Goal: Task Accomplishment & Management: Manage account settings

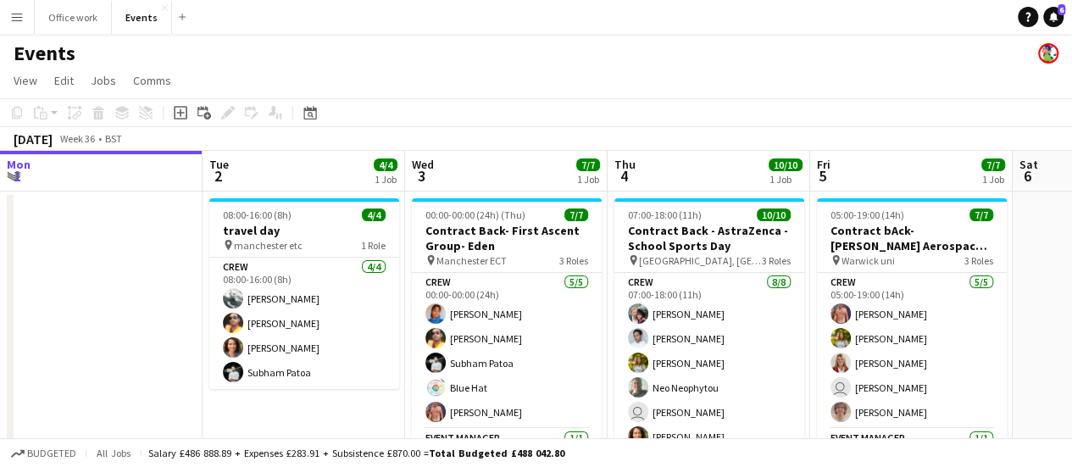
scroll to position [0, 659]
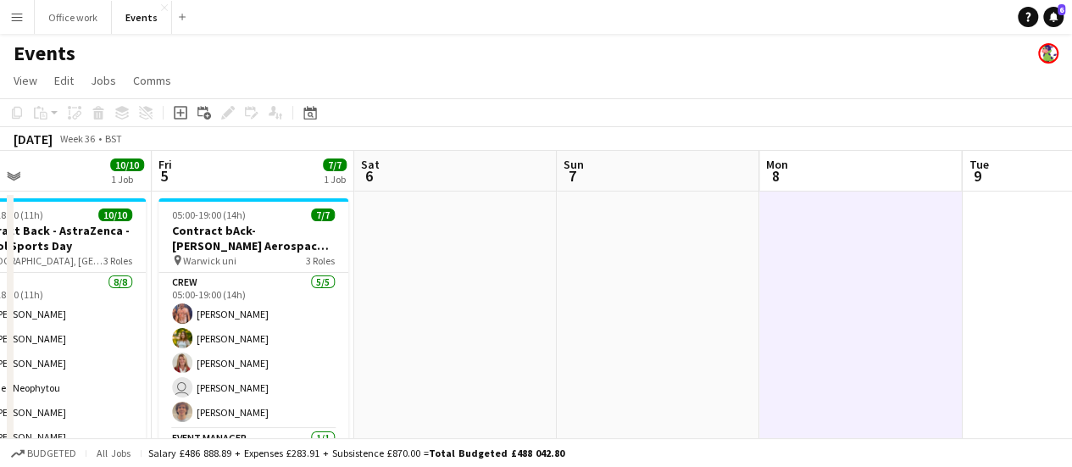
click at [578, 125] on app-toolbar "Copy Paste Paste Ctrl+V Paste with crew Ctrl+Shift+V Paste linked Job [GEOGRAPH…" at bounding box center [536, 112] width 1072 height 29
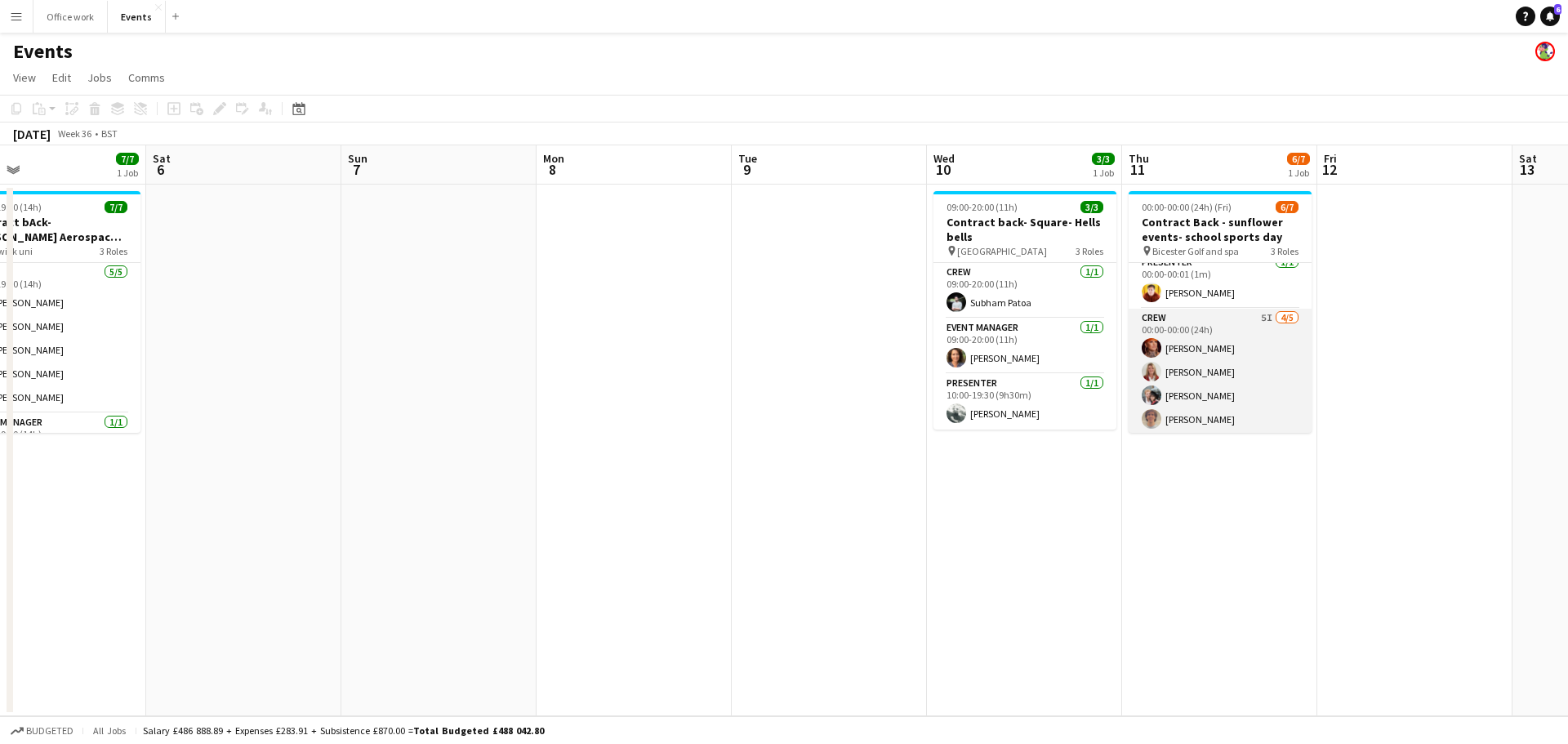
scroll to position [0, 0]
click at [839, 335] on app-date-cell at bounding box center [829, 451] width 196 height 532
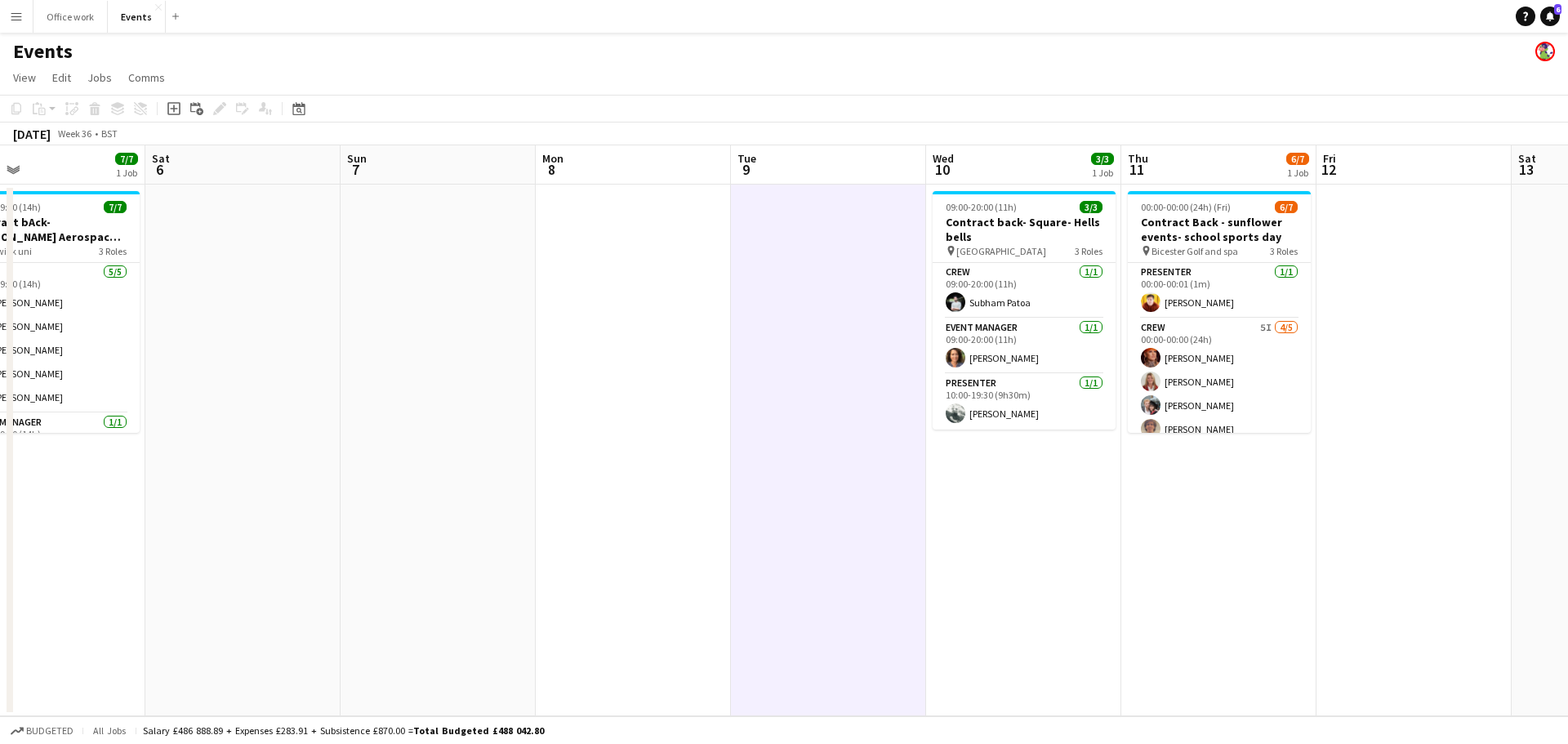
click at [1000, 173] on app-board-header-date "Wed 10 3/3 1 Job" at bounding box center [1023, 165] width 196 height 40
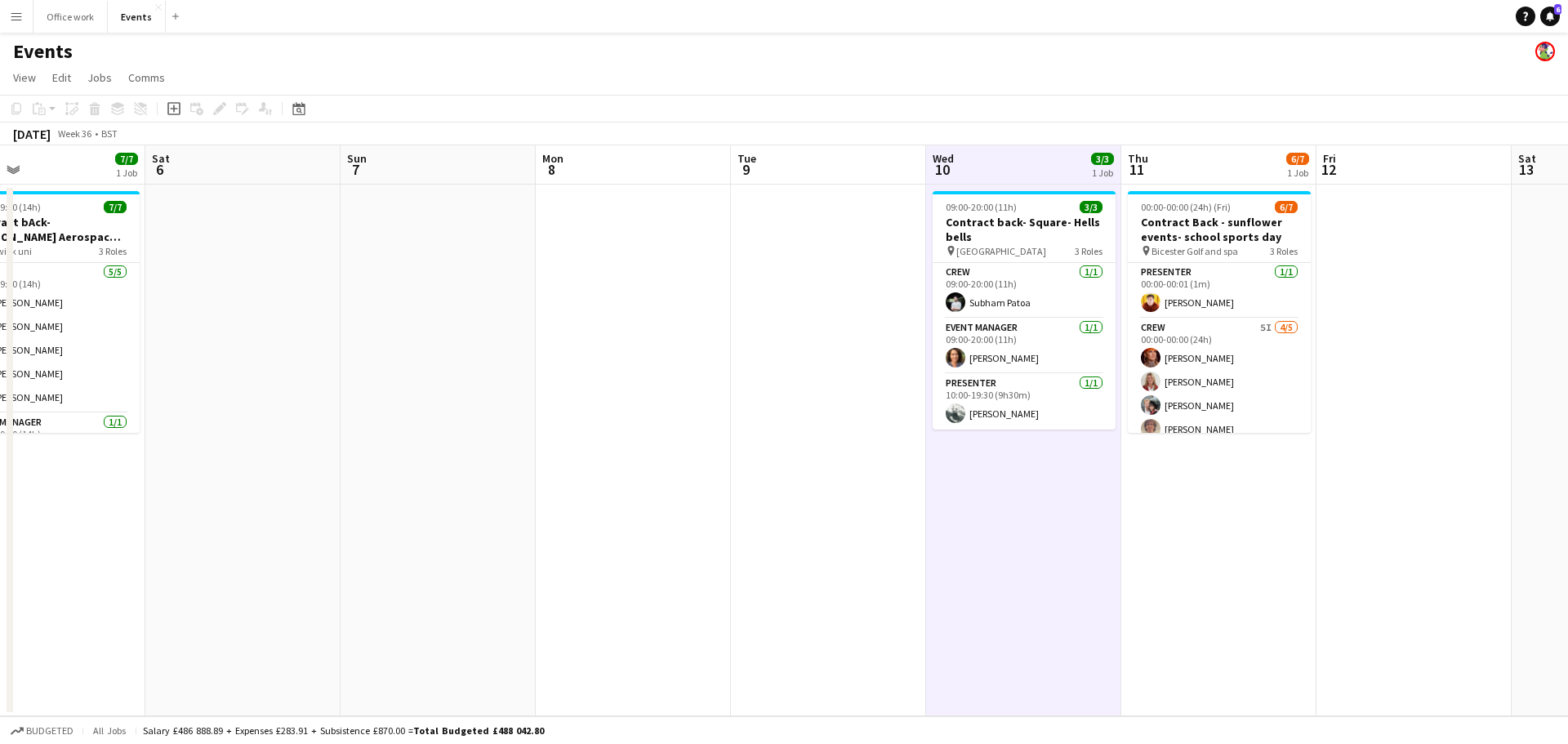
click at [1000, 173] on app-board-header-date "Wed 10 3/3 1 Job" at bounding box center [1023, 165] width 196 height 40
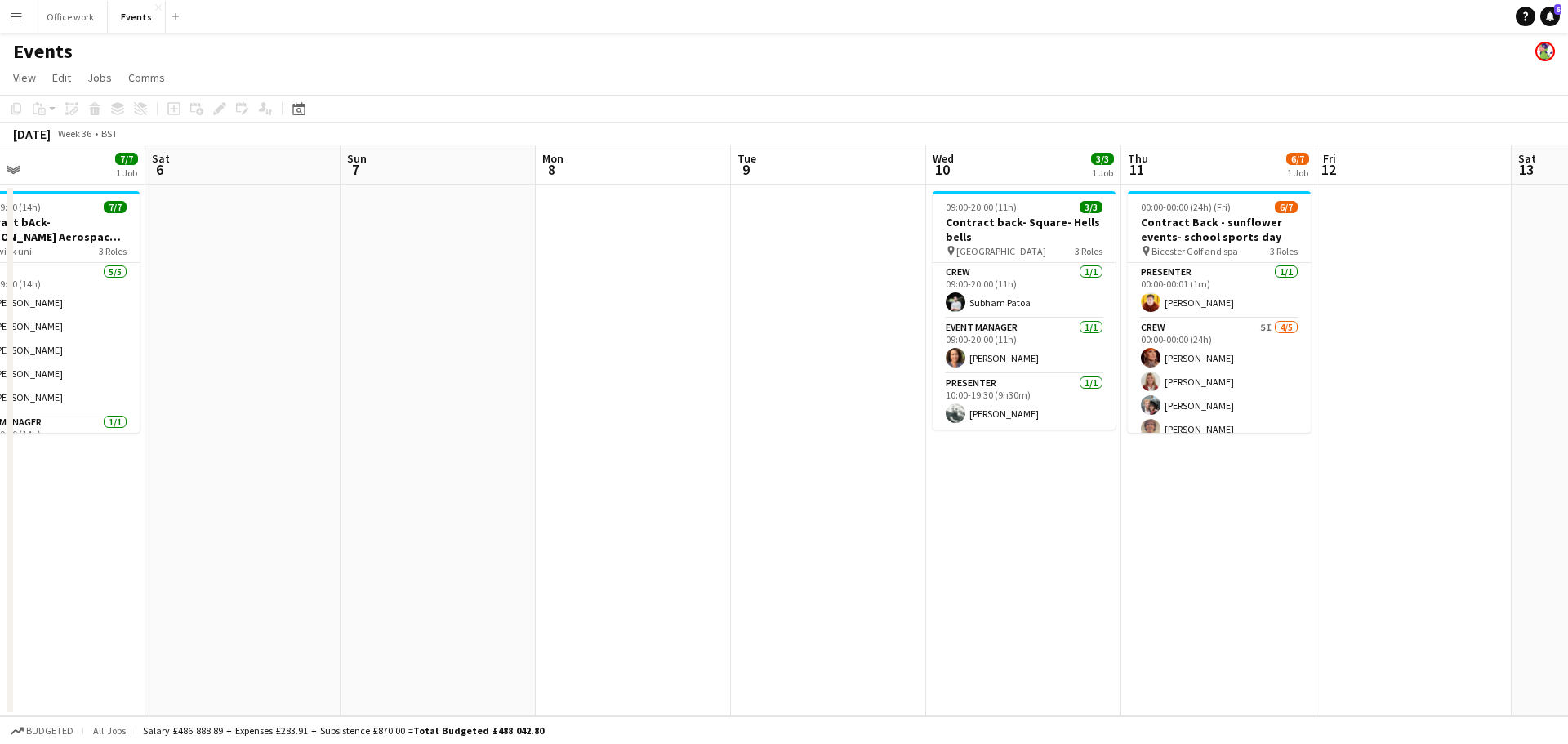
click at [1032, 158] on app-board-header-date "Thu 11 6/7 1 Job" at bounding box center [1218, 165] width 196 height 40
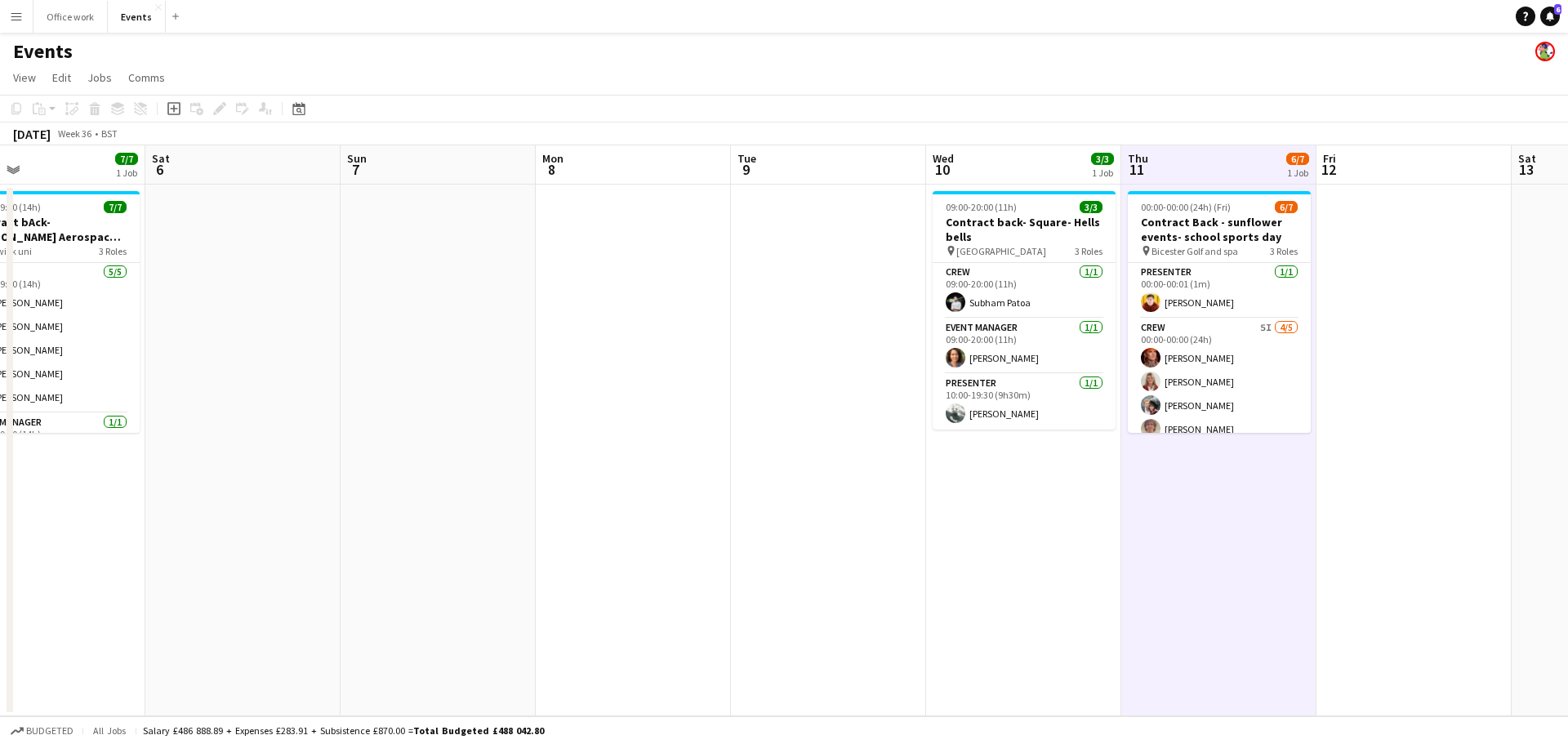
click at [1032, 158] on app-board-header-date "Thu 11 6/7 1 Job" at bounding box center [1218, 165] width 196 height 40
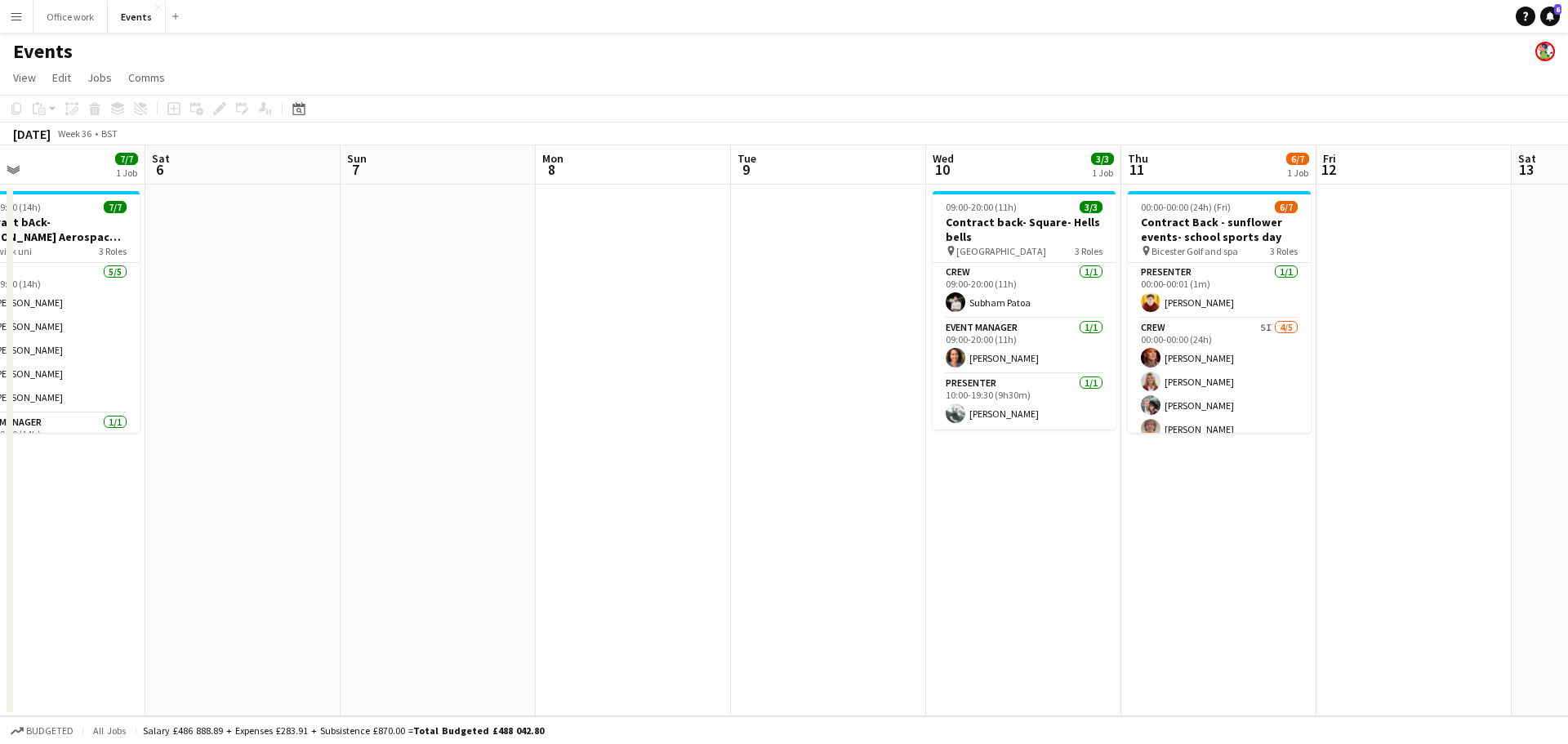
click at [1032, 106] on app-toolbar "Copy Paste Paste Ctrl+V Paste with crew Ctrl+Shift+V Paste linked Job [GEOGRAPH…" at bounding box center [784, 108] width 1568 height 28
click at [819, 196] on app-date-cell at bounding box center [828, 451] width 196 height 532
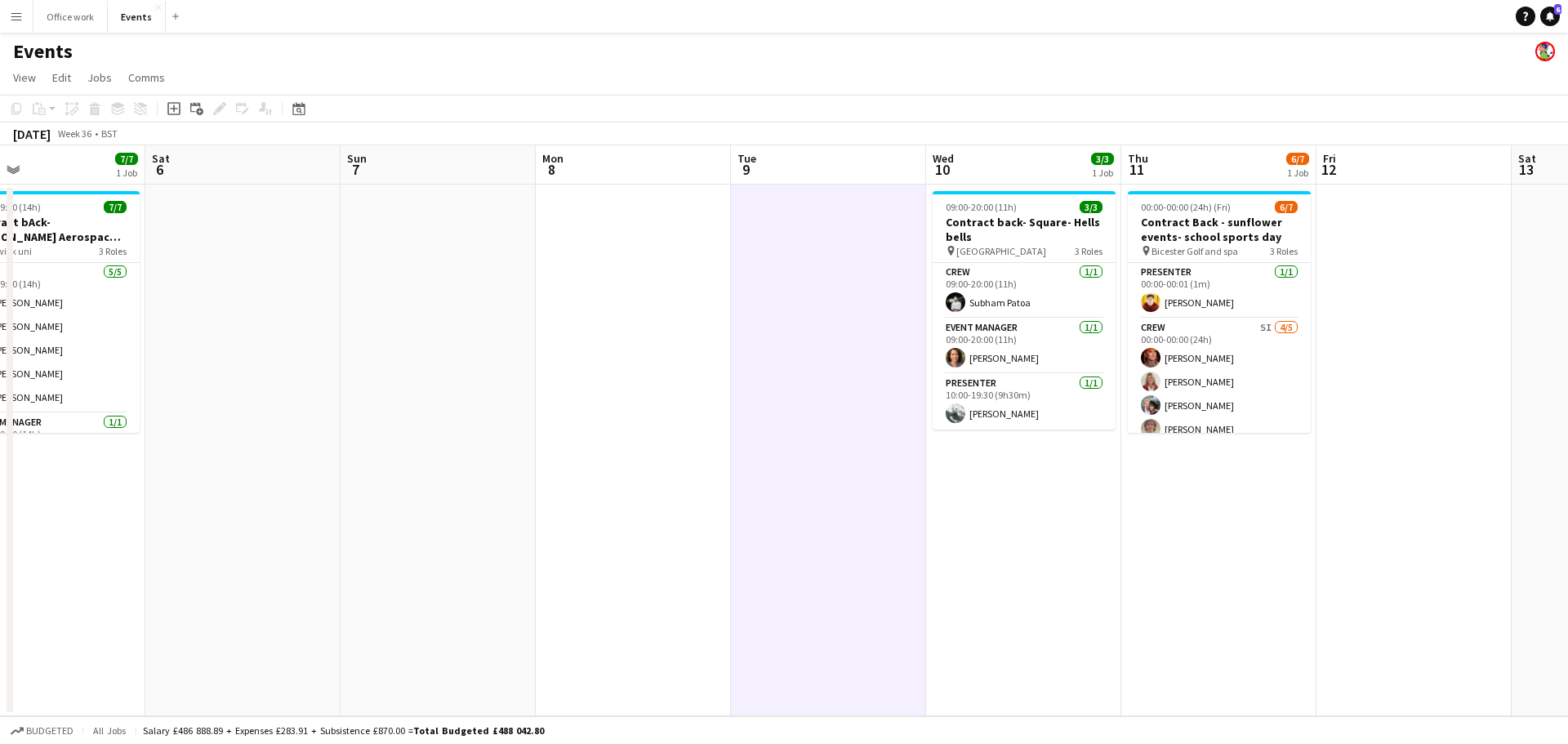
click at [797, 151] on app-board-header-date "Tue 9" at bounding box center [828, 165] width 196 height 40
click at [936, 156] on span "Wed" at bounding box center [943, 158] width 21 height 14
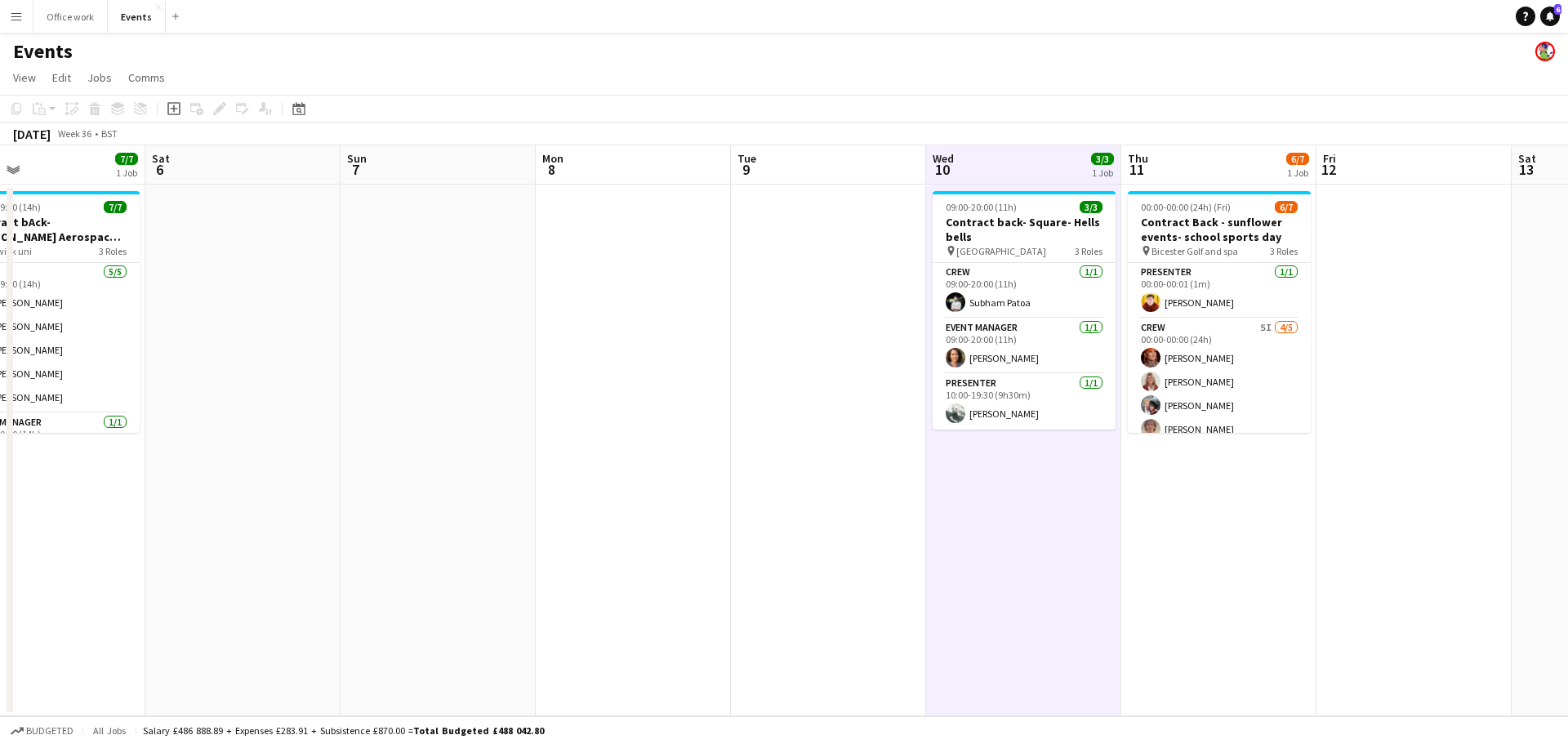
click at [936, 156] on span "Wed" at bounding box center [943, 158] width 21 height 14
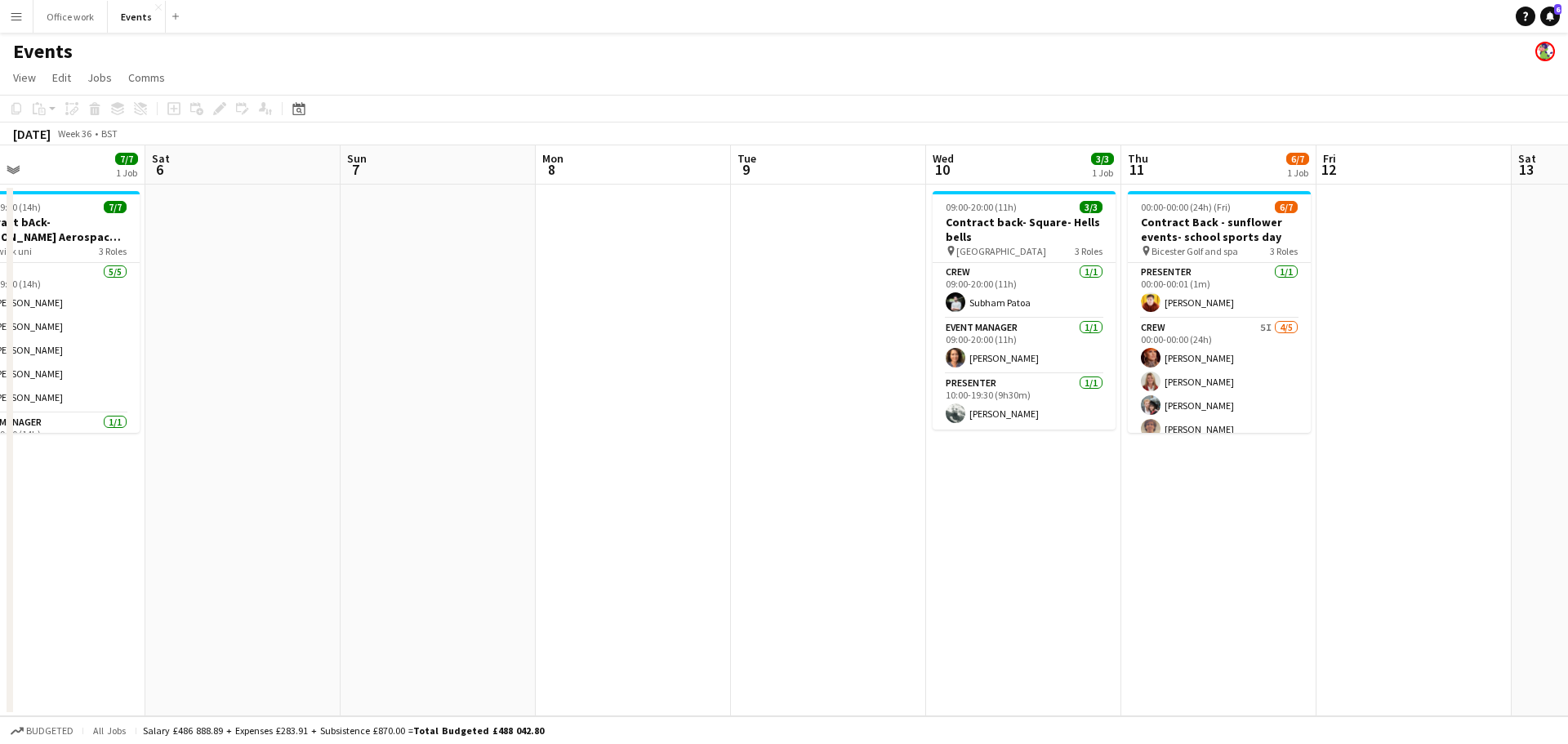
click at [465, 164] on app-board-header-date "Sun 7" at bounding box center [438, 165] width 196 height 40
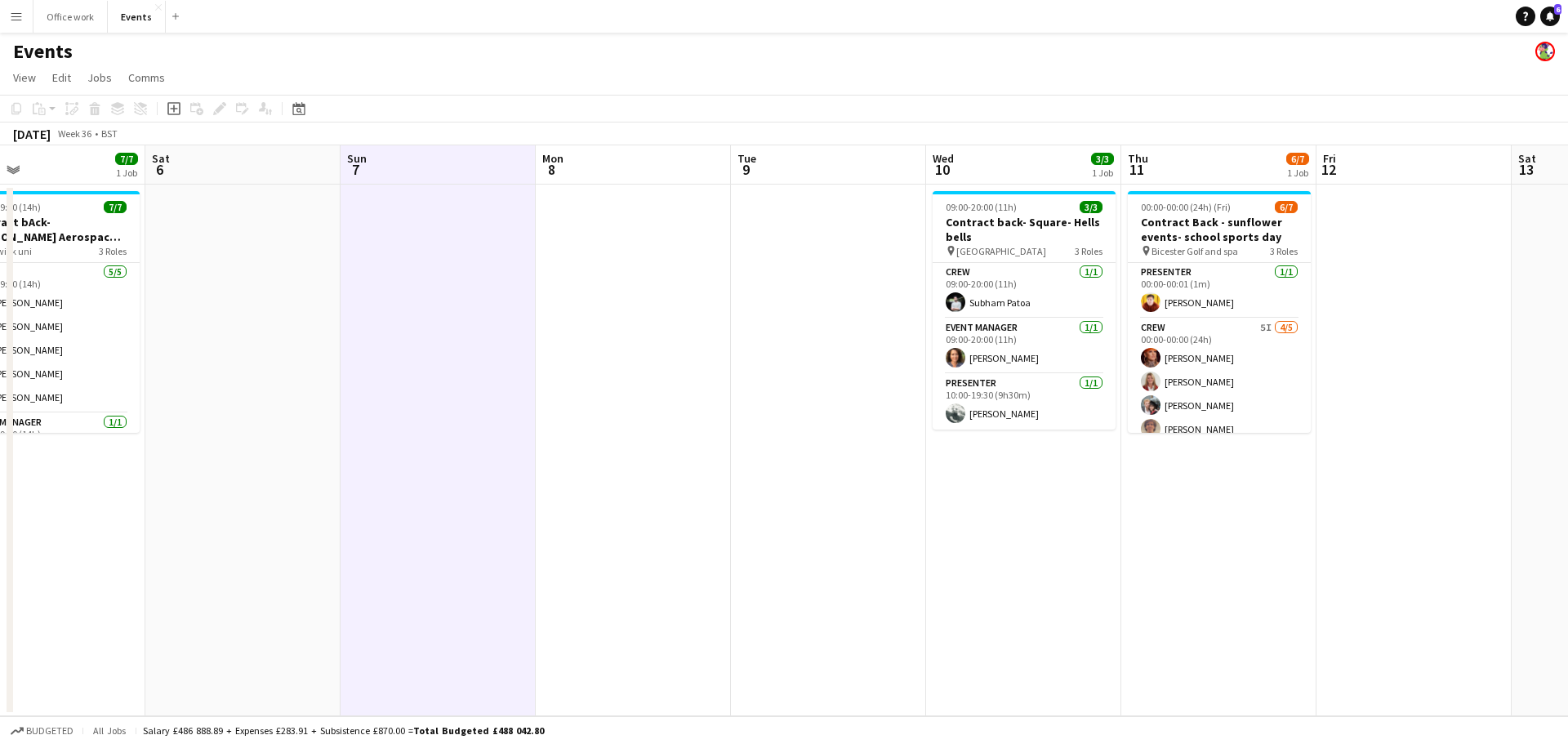
click at [465, 164] on app-board-header-date "Sun 7" at bounding box center [438, 165] width 196 height 40
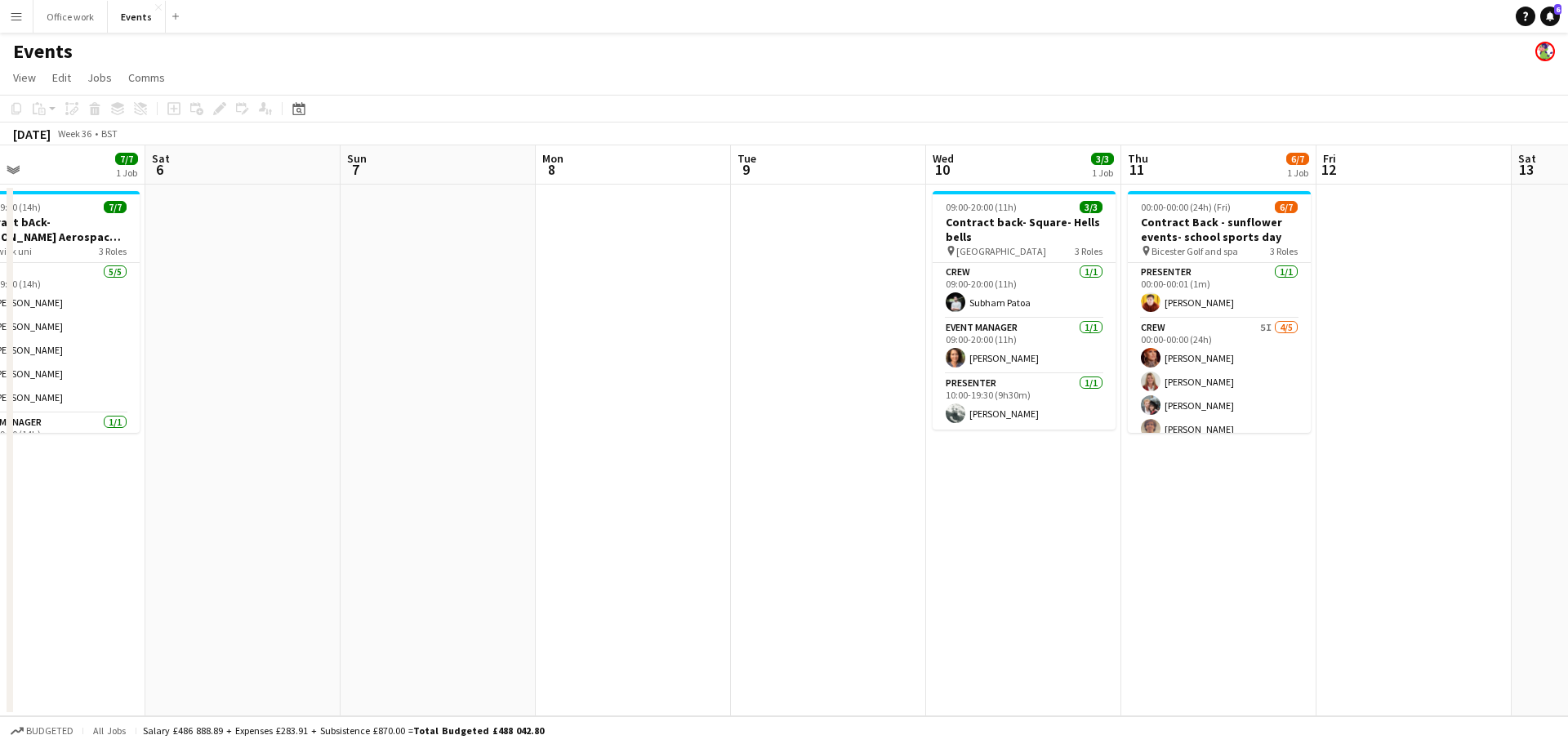
click at [745, 231] on app-date-cell at bounding box center [828, 451] width 196 height 532
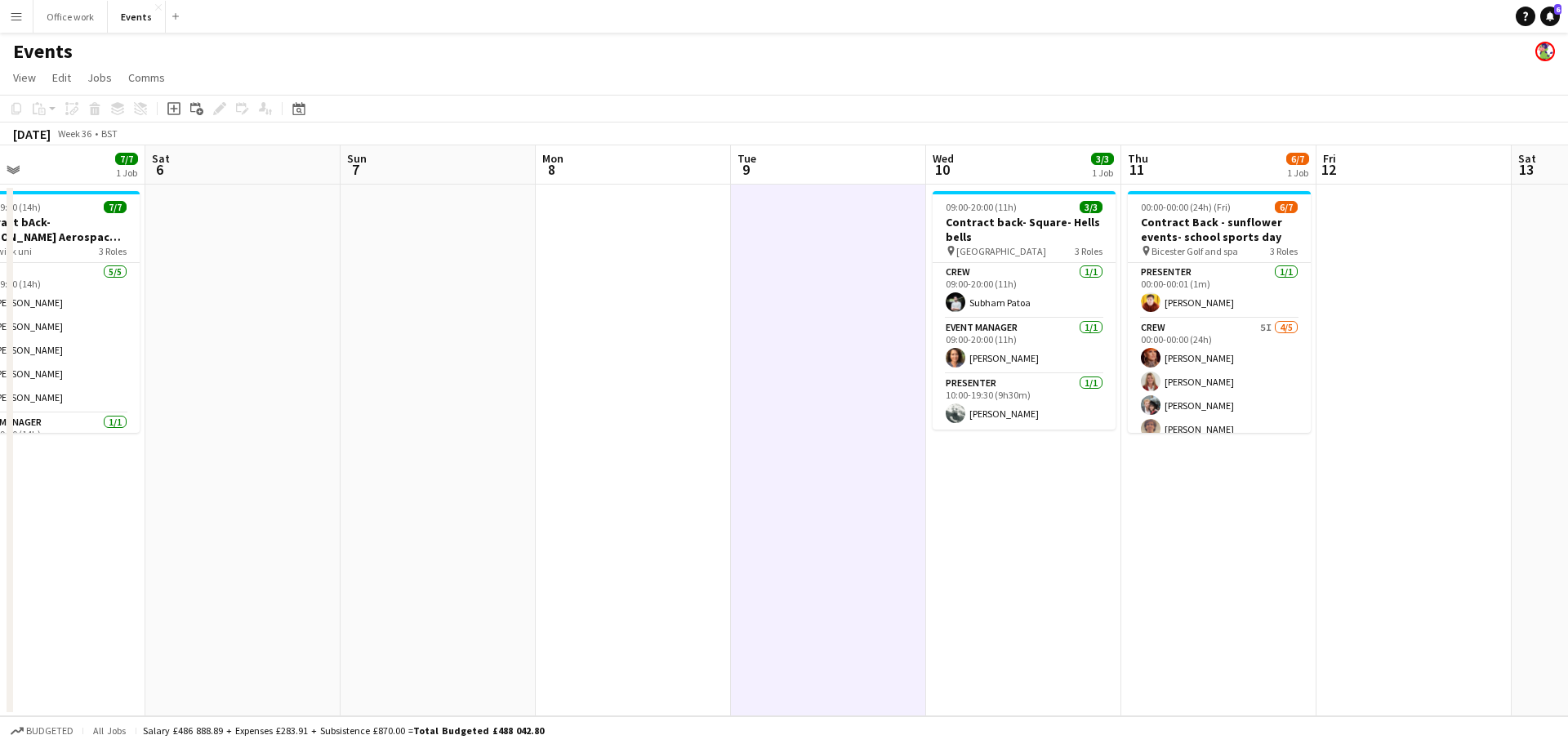
click at [770, 166] on app-board-header-date "Tue 9" at bounding box center [828, 165] width 196 height 40
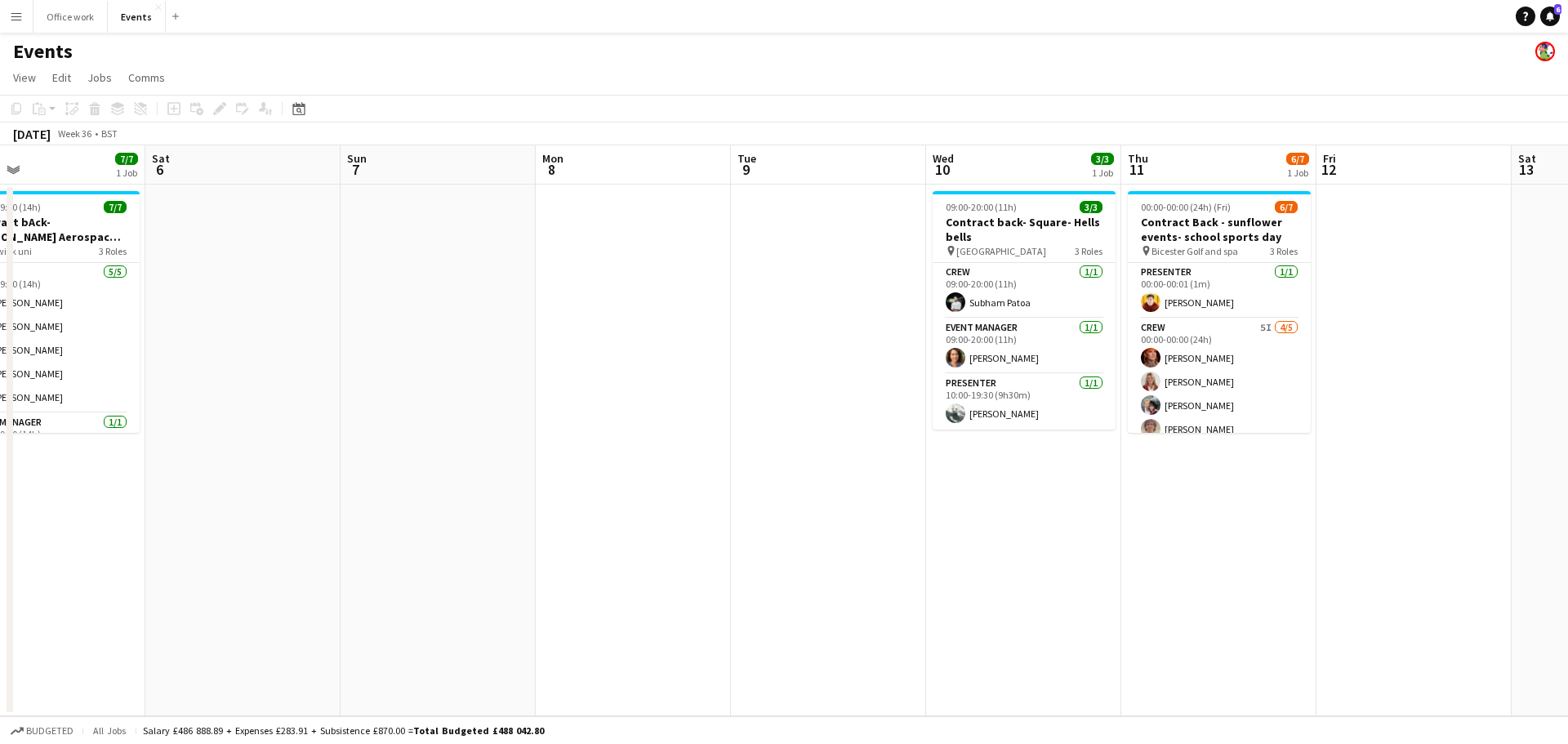
click at [1019, 182] on app-board-header-date "Wed 10 3/3 1 Job" at bounding box center [1023, 165] width 196 height 40
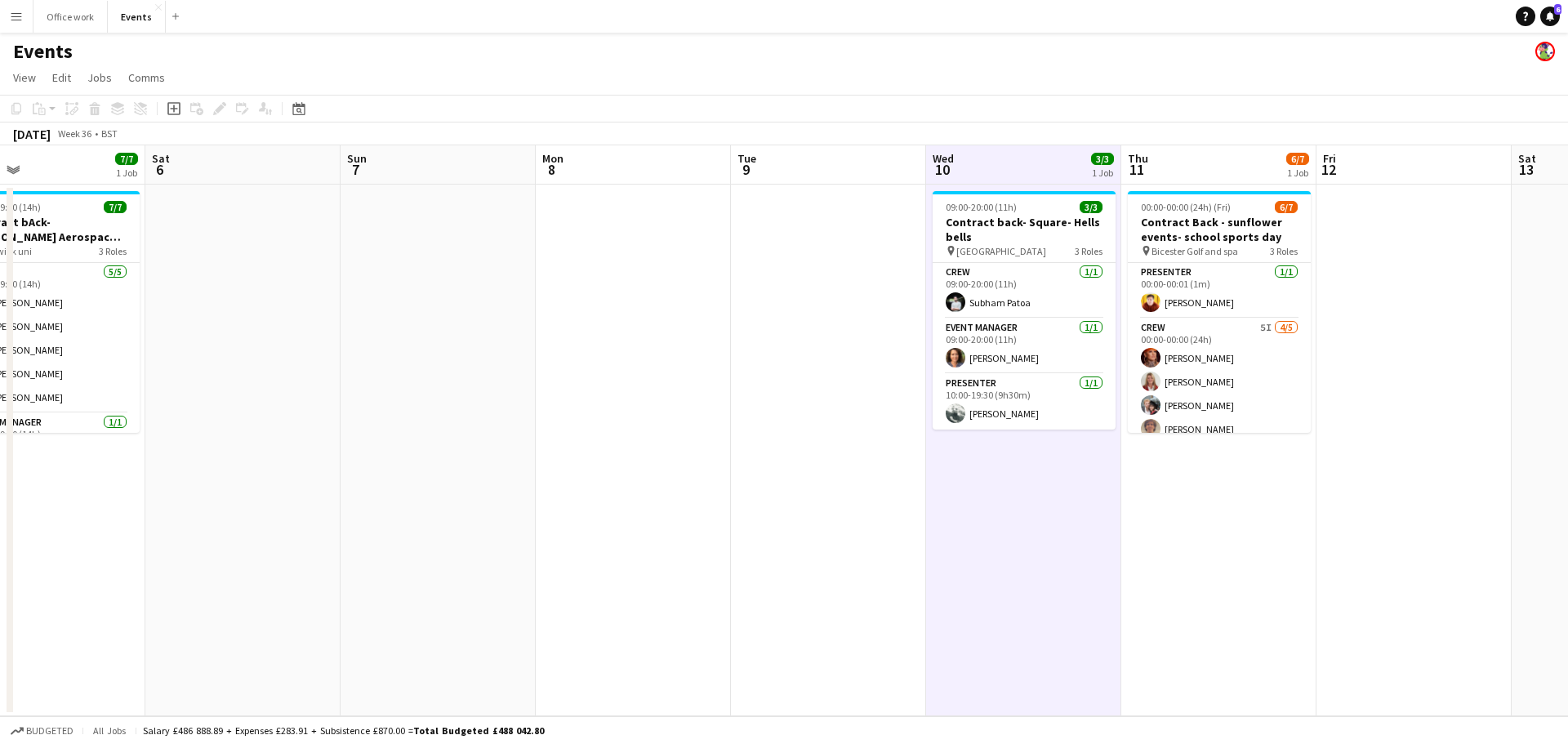
click at [1032, 165] on app-board-header-date "Wed 10 3/3 1 Job" at bounding box center [1023, 165] width 196 height 40
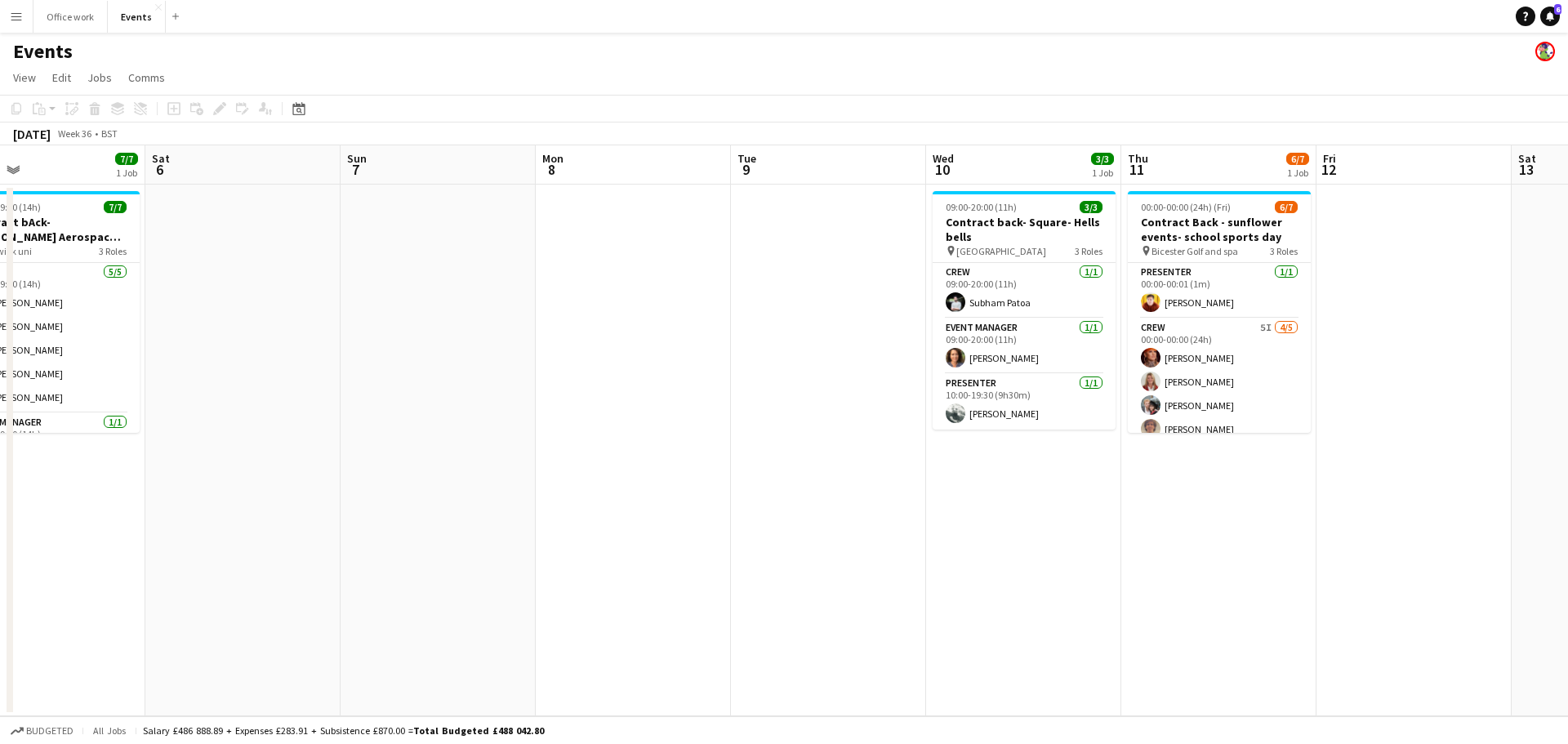
click at [1032, 174] on app-board-header-date "Fri 12" at bounding box center [1414, 165] width 196 height 40
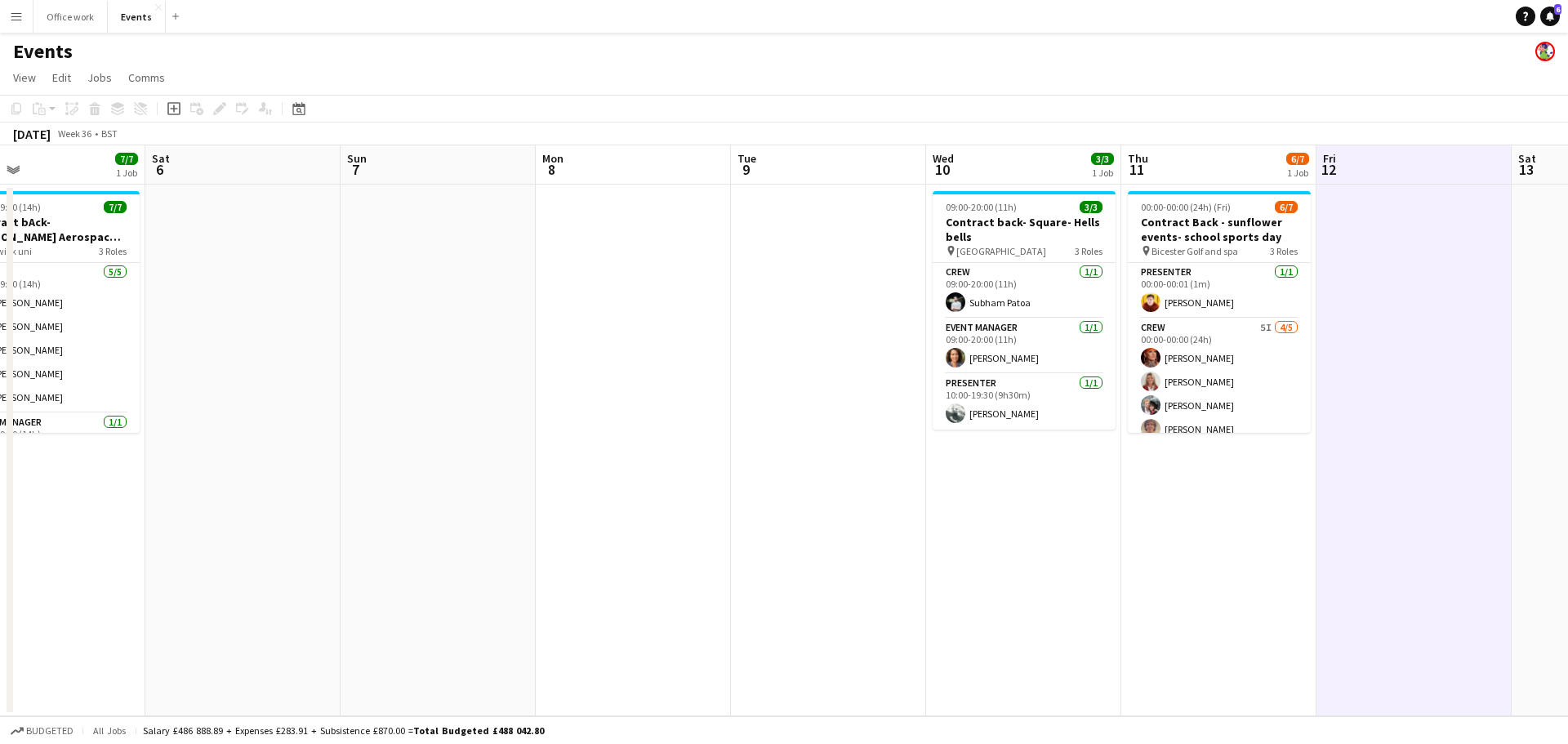
click at [1032, 162] on span "6/7" at bounding box center [1297, 159] width 23 height 13
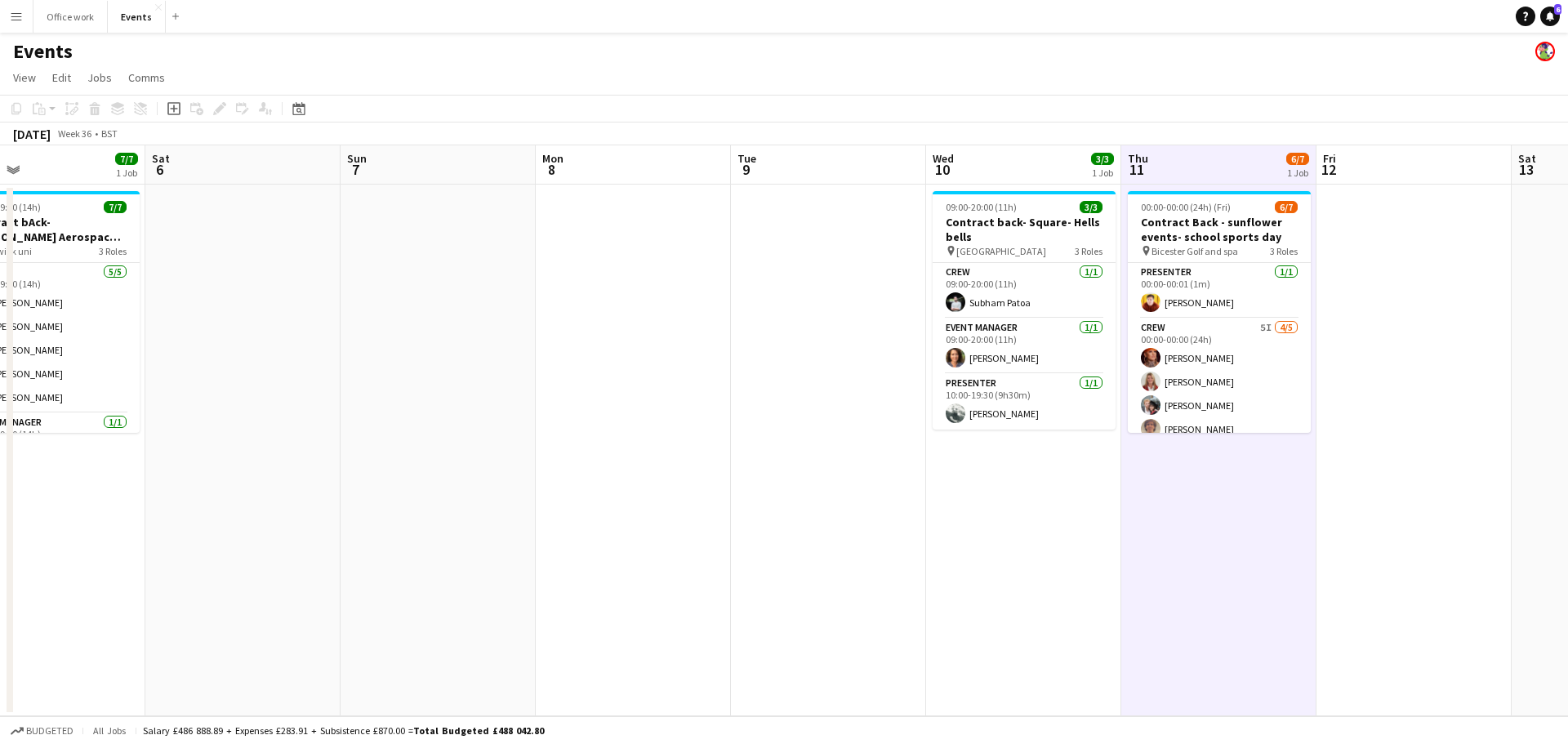
click at [1032, 154] on app-board-header-date "Fri 12" at bounding box center [1414, 165] width 196 height 40
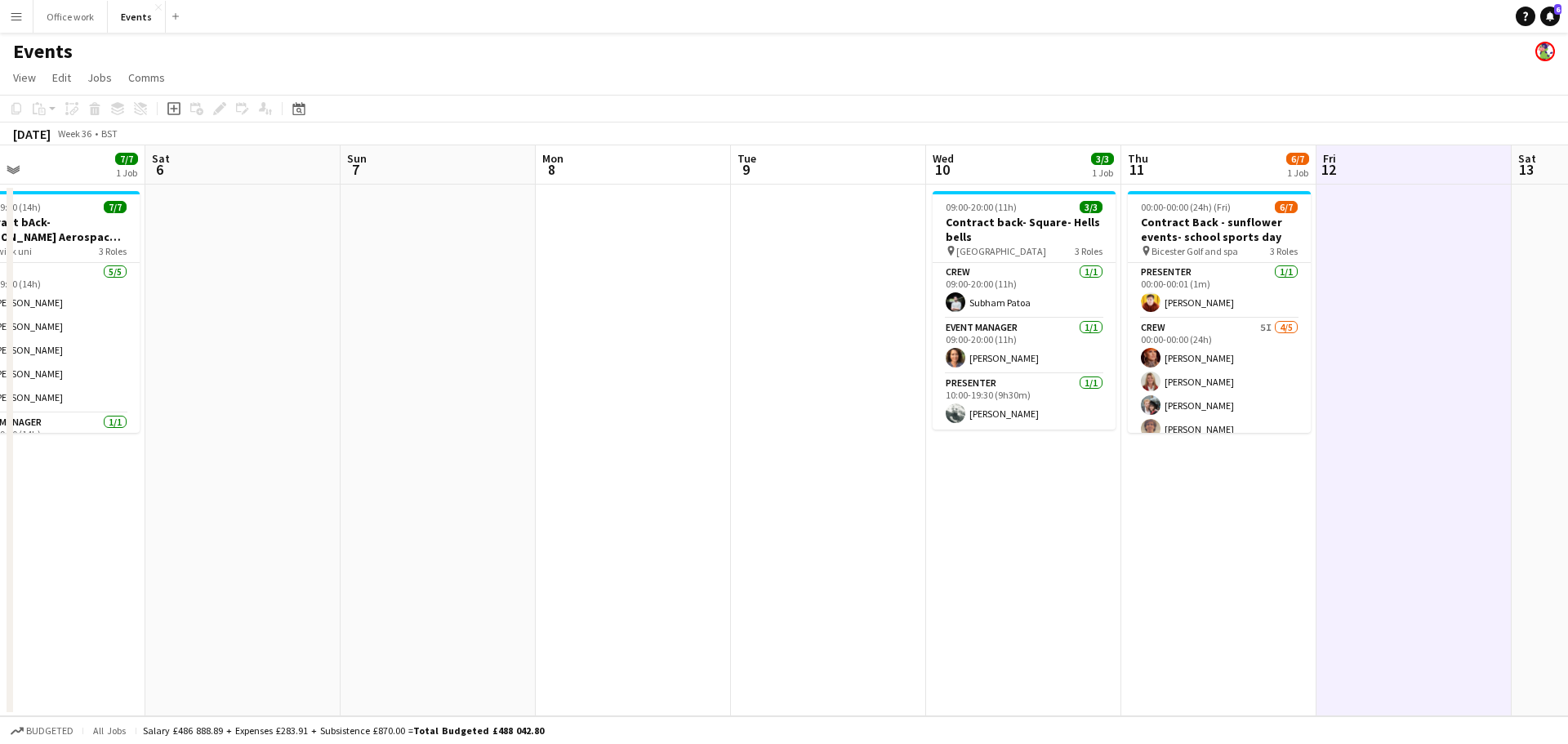
click at [1032, 154] on app-board-header-date "Fri 12" at bounding box center [1414, 165] width 196 height 40
